Goal: Task Accomplishment & Management: Complete application form

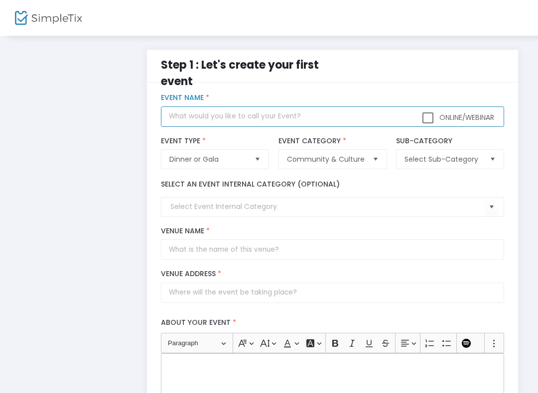
click at [345, 120] on input "text" at bounding box center [332, 117] width 343 height 20
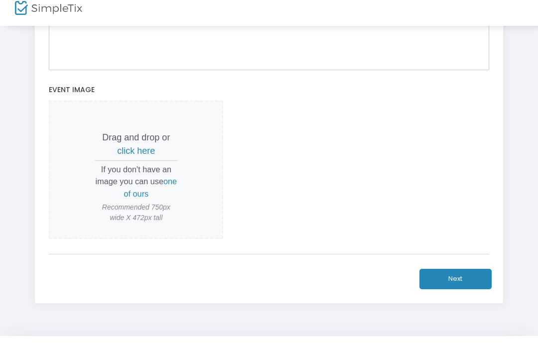
scroll to position [410, 0]
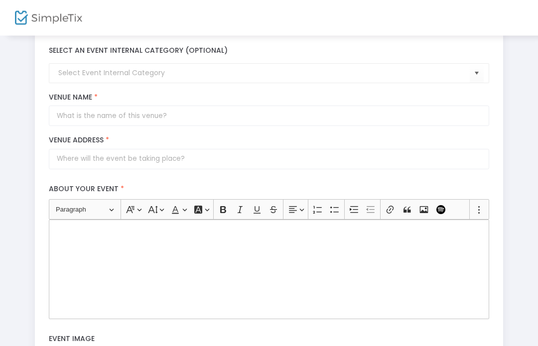
type input "Test"
click at [353, 244] on div "Rich Text Editor, main" at bounding box center [269, 270] width 440 height 100
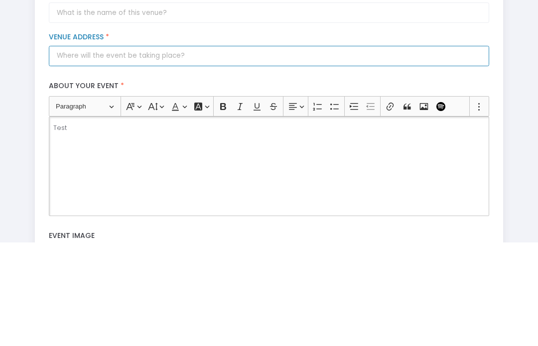
click at [157, 149] on input "Venue Address *" at bounding box center [269, 159] width 440 height 20
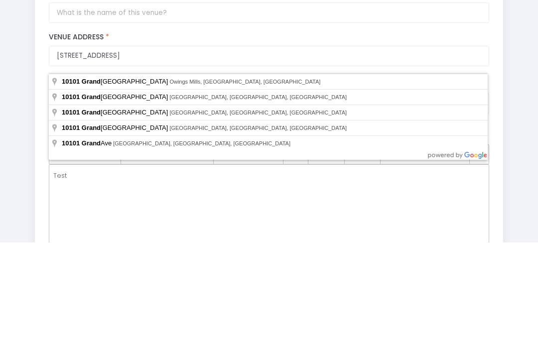
scroll to position [237, 0]
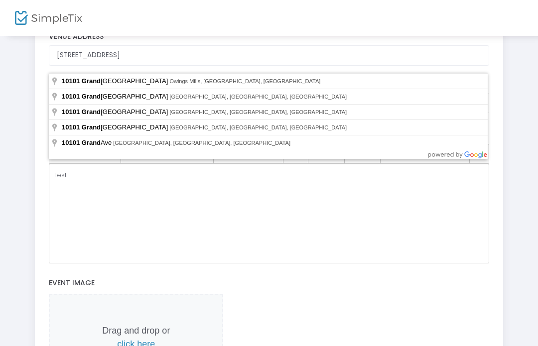
type input "10101 Grand Central Avenue"
type input "Owings Mills"
type input "21117"
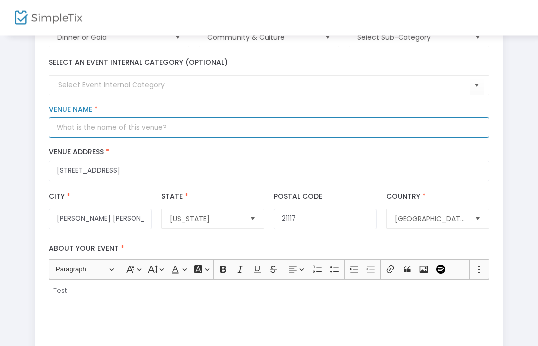
click at [256, 131] on input "Venue Name *" at bounding box center [269, 128] width 440 height 20
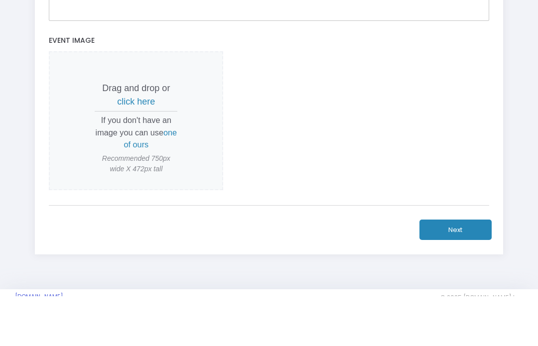
scroll to position [430, 0]
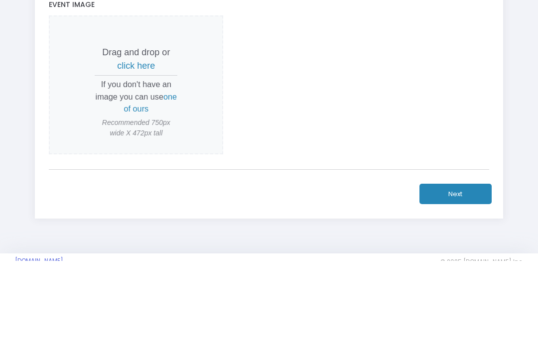
type input "Testing"
click at [171, 178] on span "one of ours" at bounding box center [150, 188] width 53 height 21
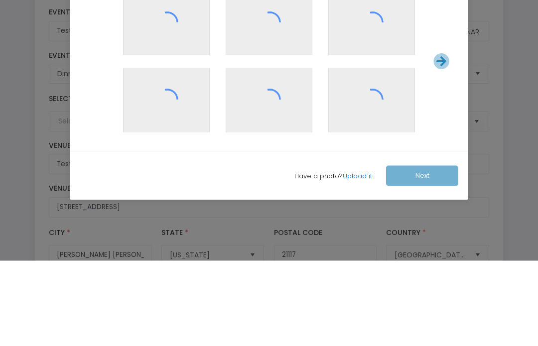
scroll to position [0, 0]
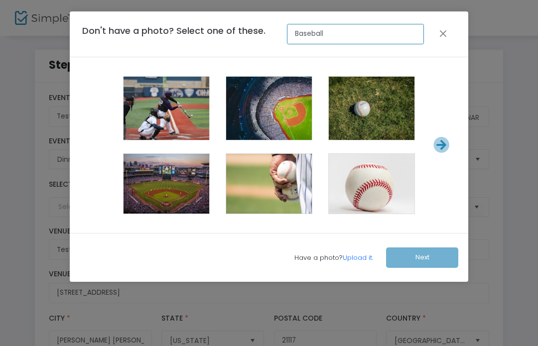
type input "Baseball"
click at [273, 192] on span at bounding box center [269, 187] width 40 height 40
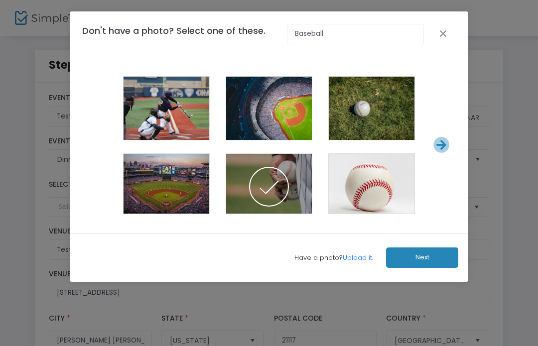
click at [279, 181] on span at bounding box center [269, 187] width 40 height 40
click at [425, 260] on button "Next" at bounding box center [422, 257] width 72 height 20
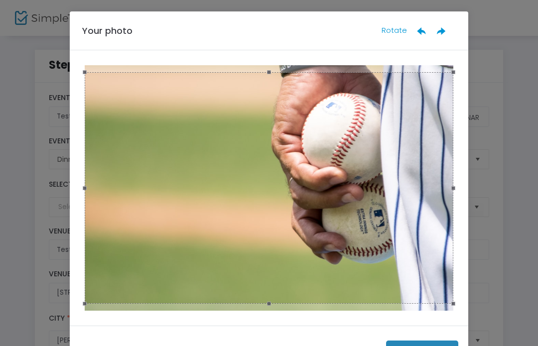
click at [423, 343] on button "Done" at bounding box center [422, 351] width 72 height 20
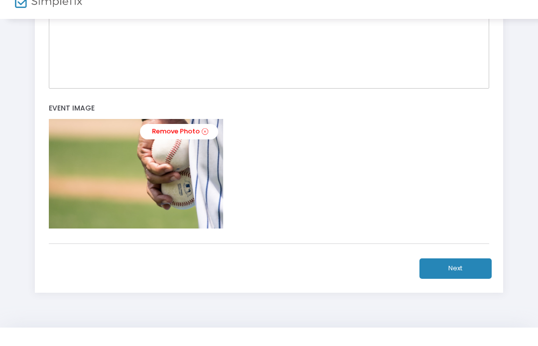
scroll to position [433, 0]
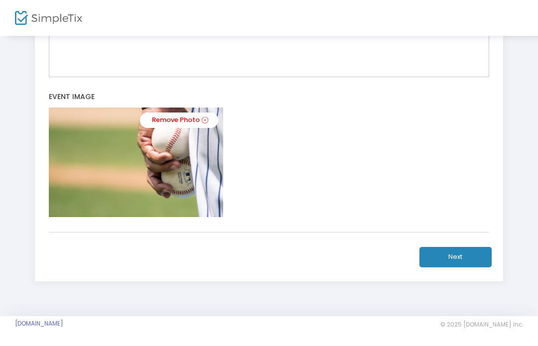
click at [465, 252] on button "Next" at bounding box center [455, 257] width 72 height 20
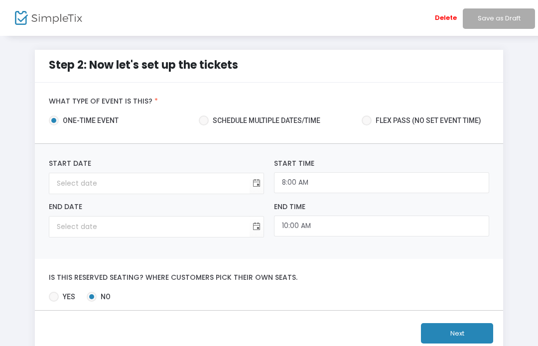
click at [497, 18] on li "Save as Draft" at bounding box center [498, 18] width 76 height 36
click at [486, 19] on li "Save as Draft" at bounding box center [498, 18] width 76 height 36
click at [217, 187] on input at bounding box center [149, 183] width 200 height 20
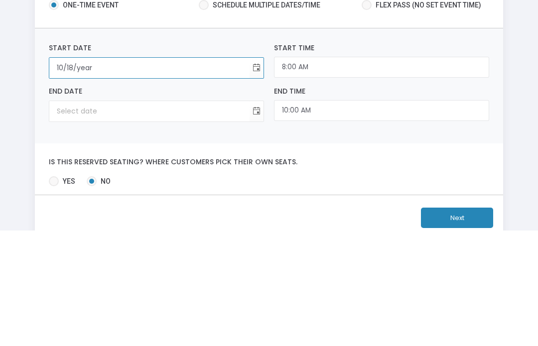
type input "10/18/2"
type input "12:00 AM"
type input "10/18/2"
type input "10/18/20"
type input "10/18/1920"
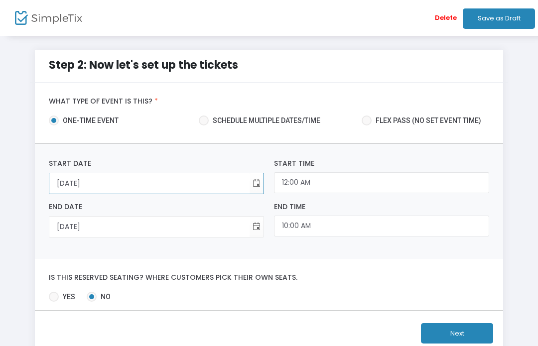
type input "10/18/202"
type input "10/18/2025"
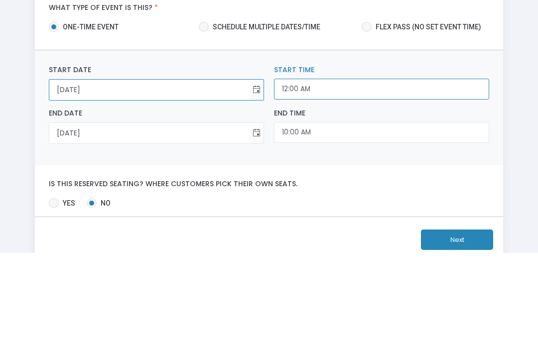
click at [335, 172] on input "12:00 AM" at bounding box center [381, 182] width 215 height 21
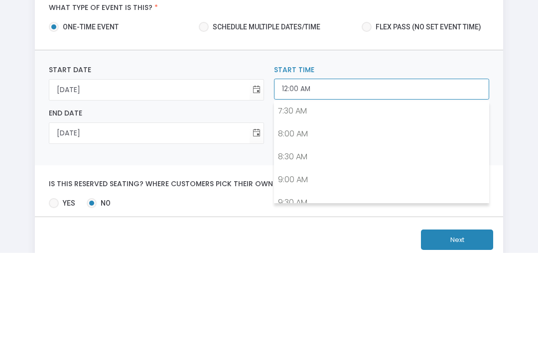
scroll to position [349, 0]
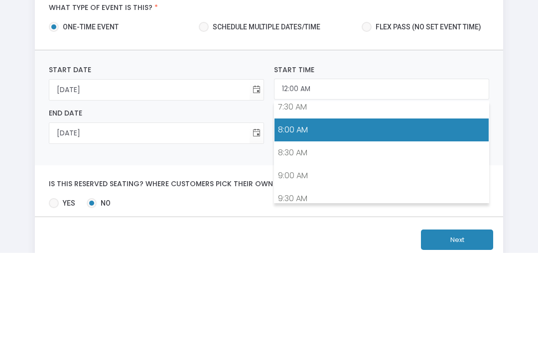
click at [307, 212] on link "8:00 AM" at bounding box center [381, 223] width 214 height 23
type input "8:00 AM"
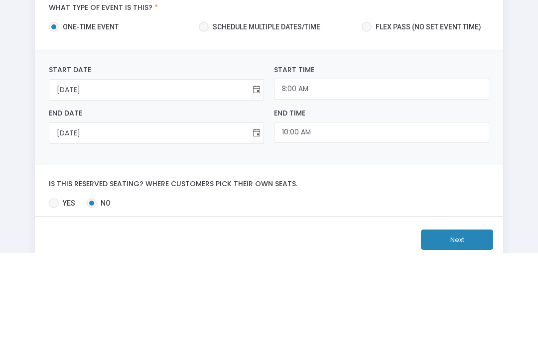
scroll to position [33, 0]
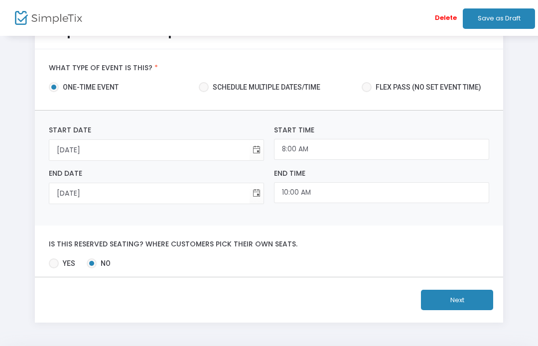
click at [460, 301] on button "Next" at bounding box center [457, 300] width 72 height 20
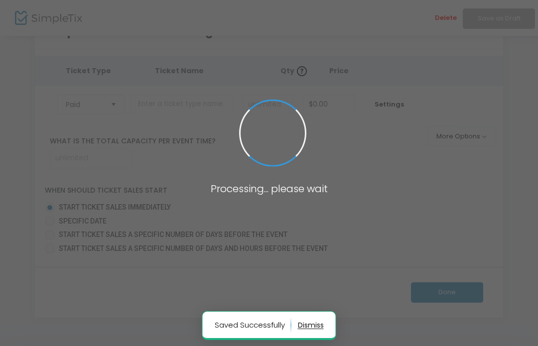
scroll to position [71, 0]
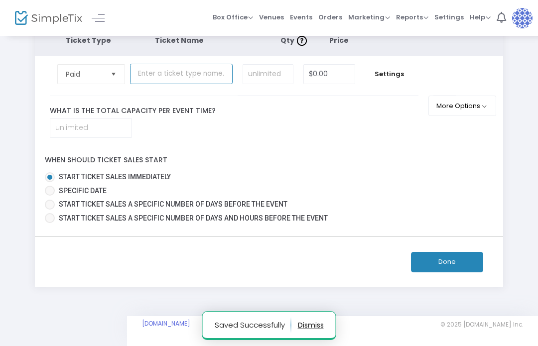
click at [206, 66] on input "text" at bounding box center [181, 74] width 103 height 20
click at [181, 65] on input "text" at bounding box center [181, 74] width 103 height 20
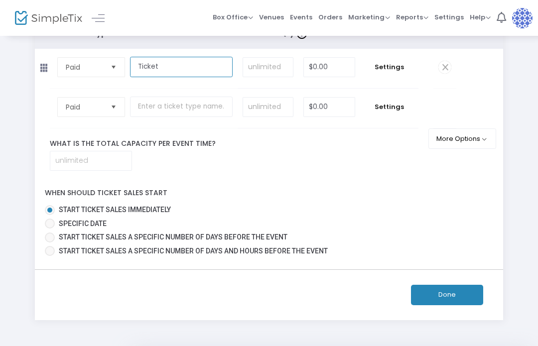
type input "Ticket"
click at [458, 305] on button "Done" at bounding box center [447, 295] width 72 height 20
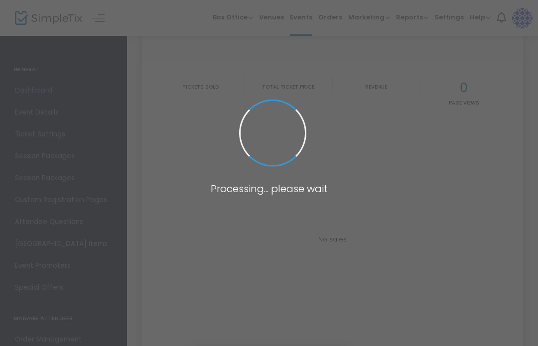
type input "https://www.simpletix.com/e/test-tickets-237164"
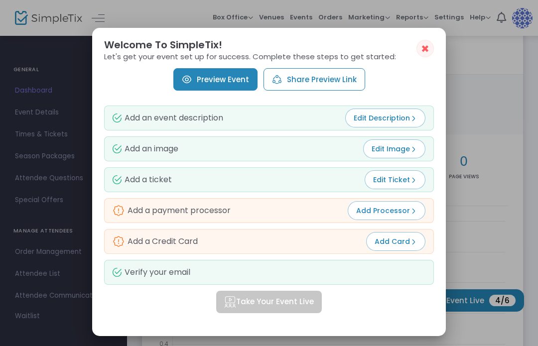
click at [425, 43] on span "✖" at bounding box center [425, 49] width 8 height 12
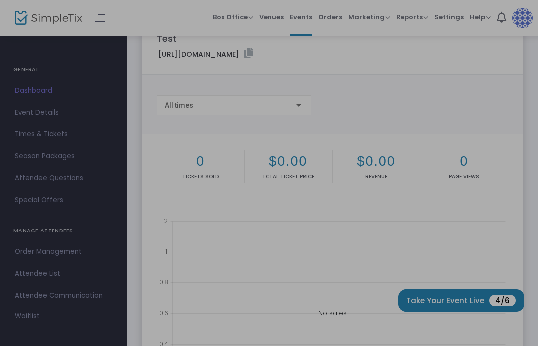
click at [425, 43] on span "✖" at bounding box center [425, 49] width 8 height 12
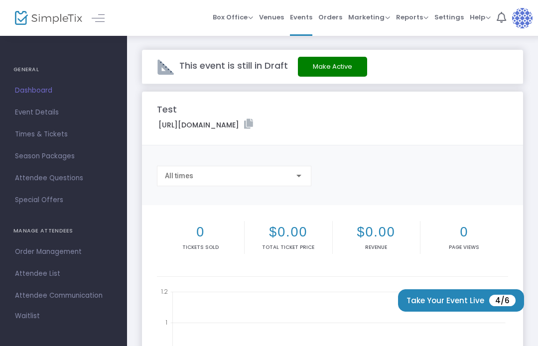
click at [521, 18] on img at bounding box center [522, 18] width 20 height 20
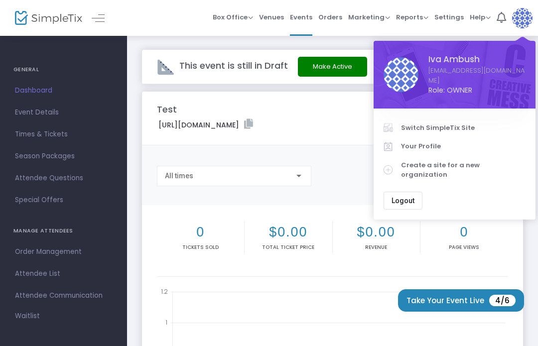
click at [406, 197] on span "Logout" at bounding box center [402, 201] width 23 height 8
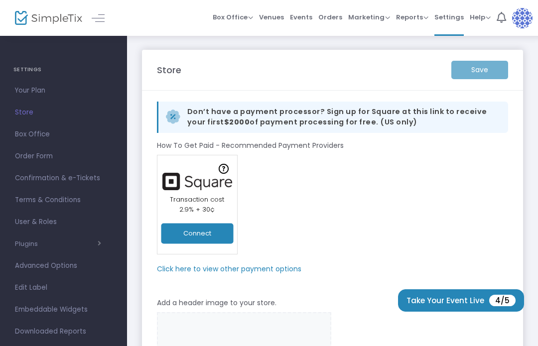
click at [35, 92] on span "Your Plan" at bounding box center [63, 90] width 97 height 13
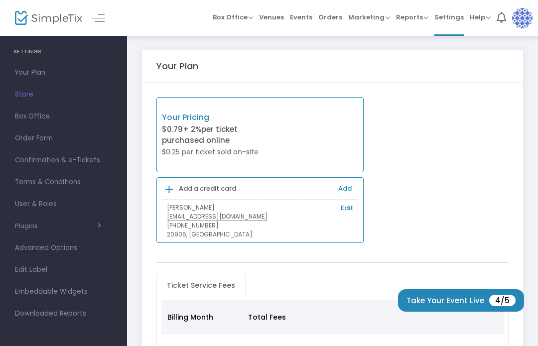
scroll to position [18, 0]
click at [484, 22] on span "Help View Docs Contact Support" at bounding box center [479, 16] width 21 height 25
click at [482, 16] on span "Help" at bounding box center [479, 16] width 21 height 9
click at [467, 52] on li "Contact Support" at bounding box center [454, 52] width 73 height 19
click at [524, 19] on img at bounding box center [522, 18] width 20 height 20
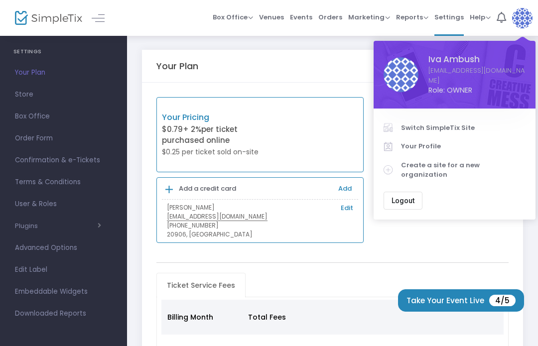
click at [46, 76] on span "Your Plan" at bounding box center [63, 72] width 97 height 13
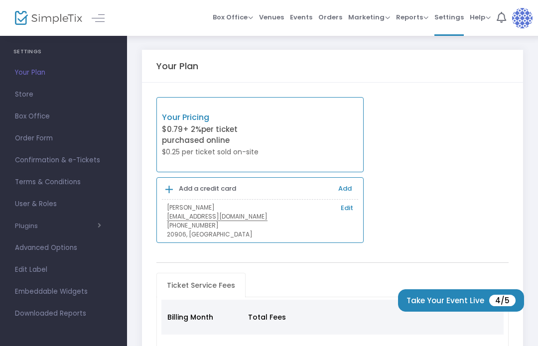
click at [29, 78] on span "Your Plan" at bounding box center [63, 72] width 97 height 13
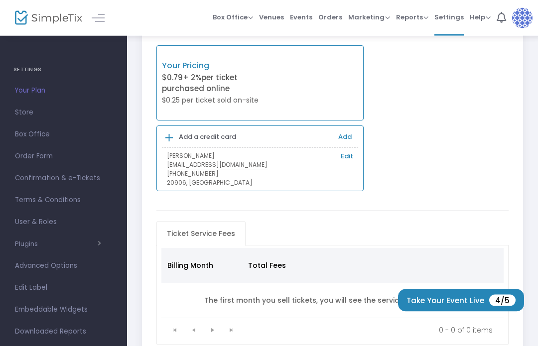
scroll to position [91, 0]
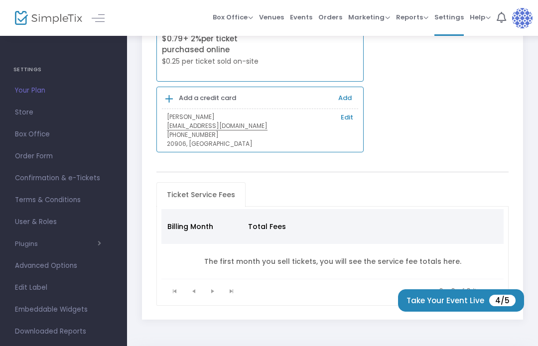
click at [44, 91] on span "Your Plan" at bounding box center [63, 90] width 97 height 13
click at [302, 19] on span "Events" at bounding box center [301, 16] width 22 height 25
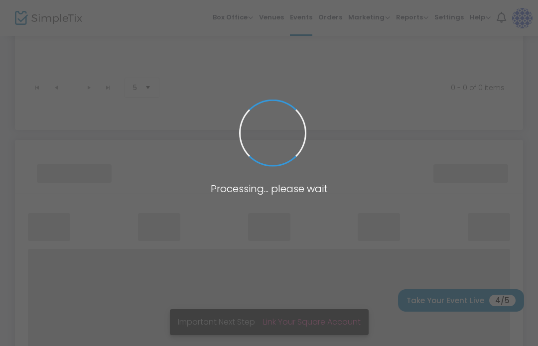
scroll to position [43, 0]
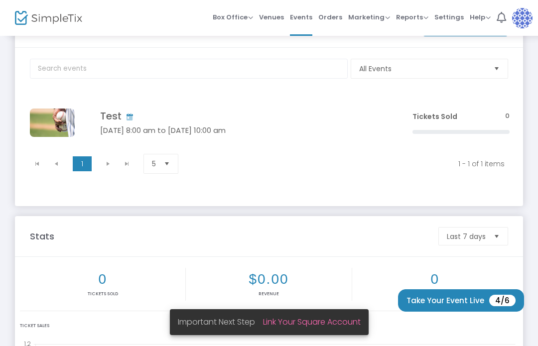
click at [266, 131] on h5 "[DATE] 8:00 am to [DATE] 10:00 am" at bounding box center [241, 130] width 282 height 9
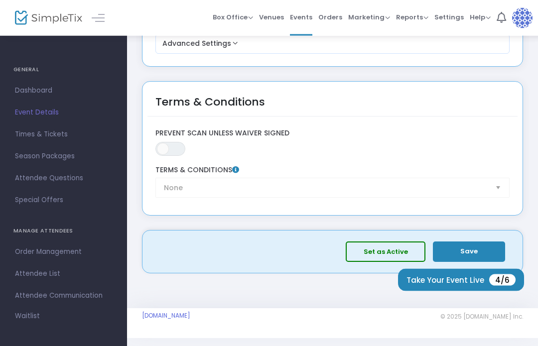
scroll to position [1693, 0]
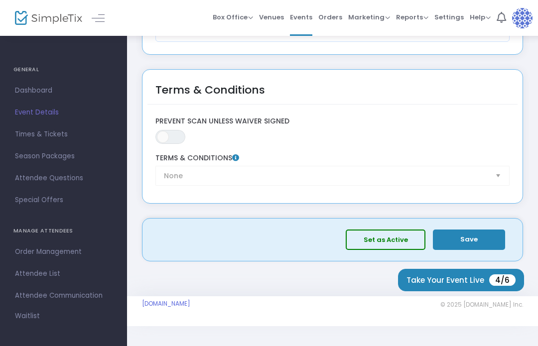
click at [490, 177] on div "None Terms & Conditions" at bounding box center [332, 170] width 364 height 32
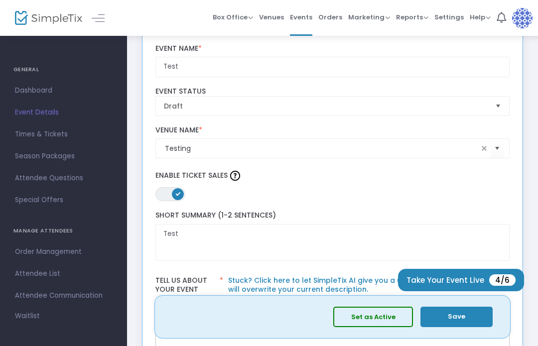
scroll to position [0, 0]
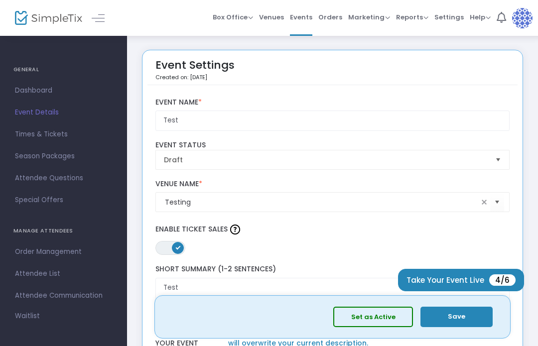
click at [487, 19] on span "Help" at bounding box center [479, 16] width 21 height 9
click at [478, 19] on span "Help" at bounding box center [479, 16] width 21 height 9
click at [483, 20] on span "Help" at bounding box center [479, 16] width 21 height 9
click at [447, 19] on span "Settings" at bounding box center [448, 16] width 29 height 25
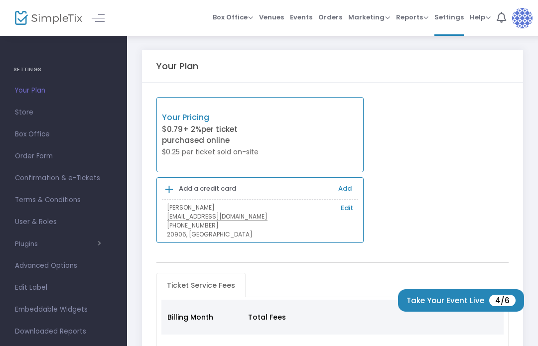
click at [306, 16] on span "Events" at bounding box center [301, 16] width 22 height 25
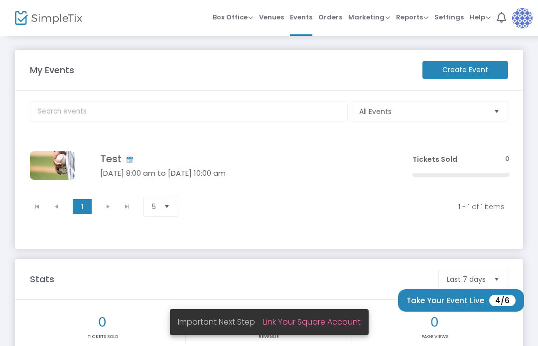
click at [444, 162] on span "Tickets Sold" at bounding box center [434, 159] width 45 height 10
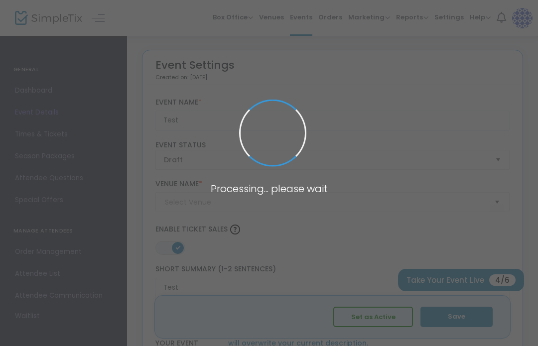
type input "Testing"
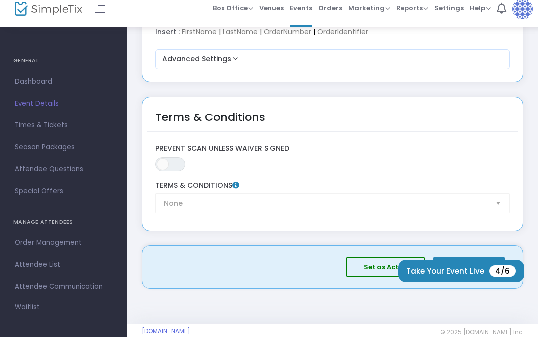
scroll to position [1693, 0]
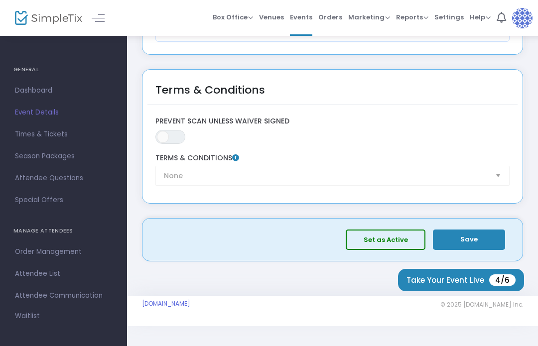
click at [36, 250] on span "Order Management" at bounding box center [63, 251] width 97 height 13
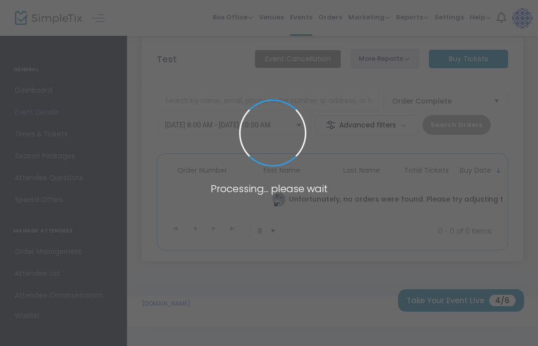
scroll to position [2, 0]
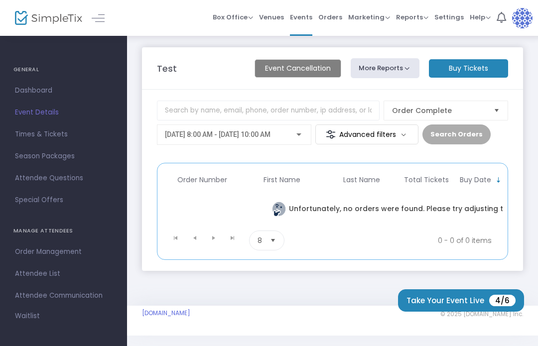
click at [37, 269] on span "Attendee List" at bounding box center [63, 273] width 97 height 13
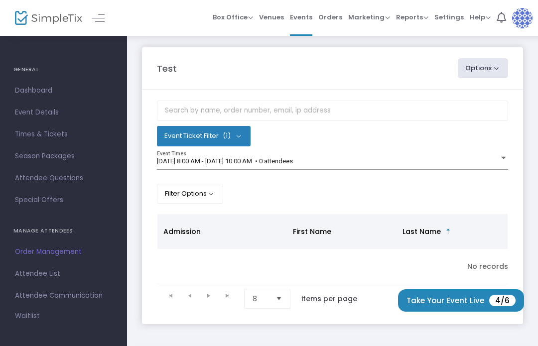
click at [31, 88] on span "Dashboard" at bounding box center [63, 90] width 97 height 13
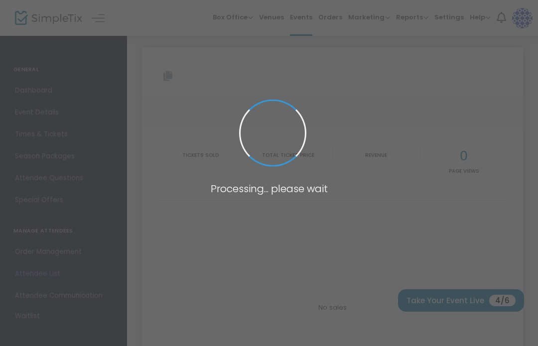
type input "https://www.simpletix.com/e/test-tickets-237164"
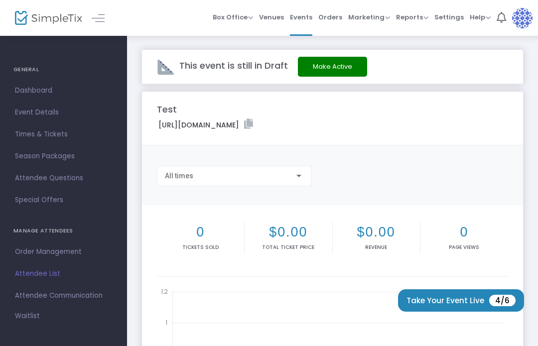
click at [34, 90] on span "Dashboard" at bounding box center [63, 90] width 97 height 13
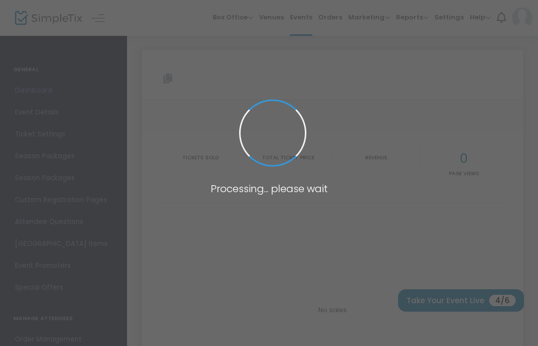
type input "https://www.simpletix.com/e/test-tickets-237164"
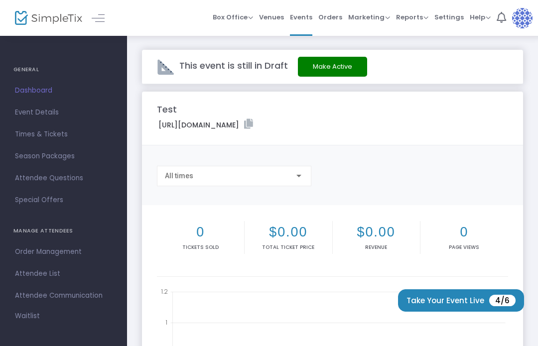
click at [453, 14] on span "Settings" at bounding box center [448, 16] width 29 height 25
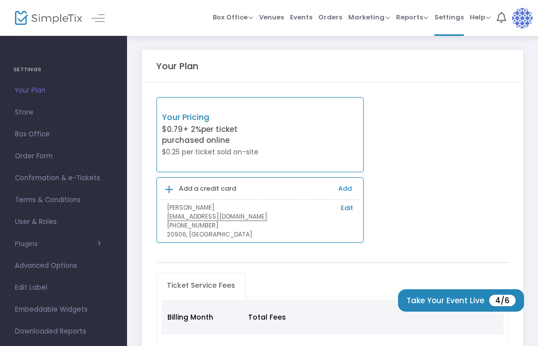
click at [480, 20] on span "Help" at bounding box center [479, 16] width 21 height 9
click at [518, 21] on img at bounding box center [522, 18] width 20 height 20
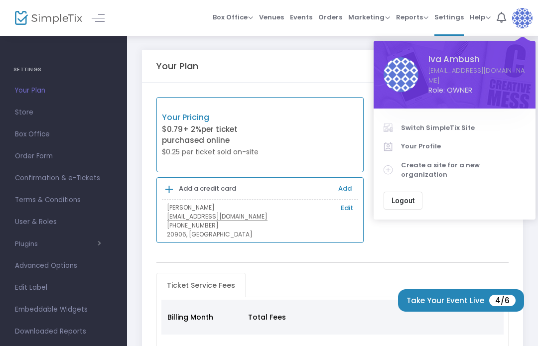
click at [431, 118] on link "Switch SimpleTix Site" at bounding box center [454, 127] width 142 height 19
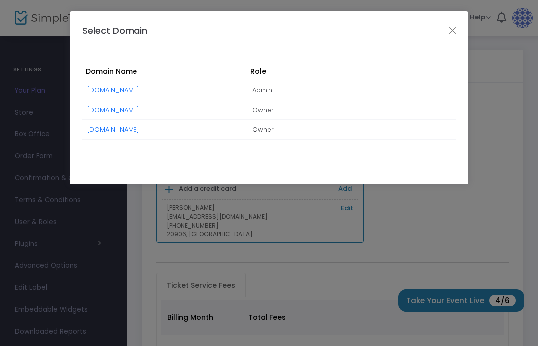
click at [109, 127] on link "[DOMAIN_NAME]" at bounding box center [113, 129] width 52 height 9
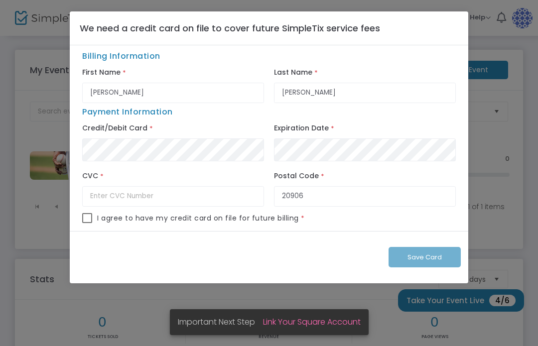
click at [33, 83] on ngb-modal-window "We need a credit card on file to cover future SimpleTix service fees Billing In…" at bounding box center [269, 173] width 538 height 346
click at [290, 319] on link "Link Your Square Account" at bounding box center [312, 321] width 98 height 11
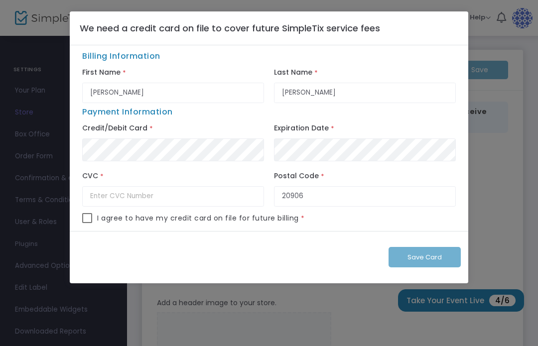
click at [72, 31] on div "We need a credit card on file to cover future SimpleTix service fees" at bounding box center [269, 28] width 398 height 34
click at [442, 39] on div "We need a credit card on file to cover future SimpleTix service fees" at bounding box center [269, 28] width 398 height 34
click at [441, 38] on div "We need a credit card on file to cover future SimpleTix service fees" at bounding box center [269, 28] width 398 height 34
click at [452, 43] on div "We need a credit card on file to cover future SimpleTix service fees" at bounding box center [269, 28] width 398 height 34
